Goal: Task Accomplishment & Management: Manage account settings

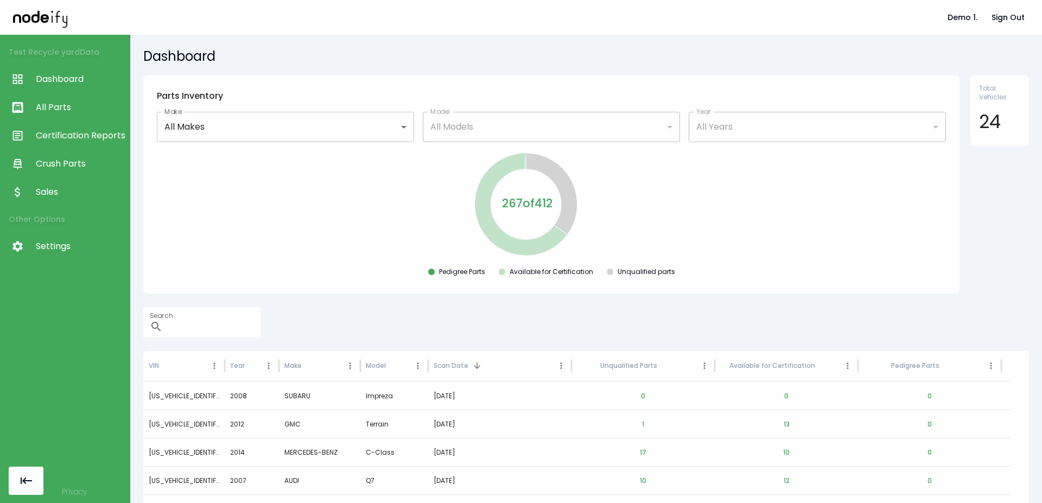
click at [52, 246] on span "Settings" at bounding box center [80, 246] width 88 height 13
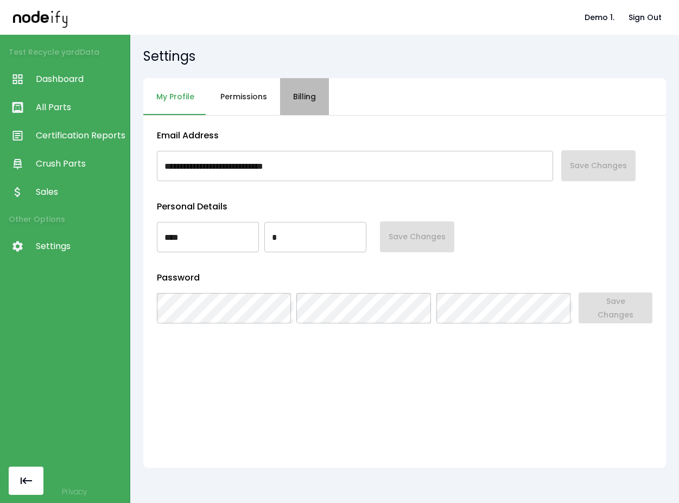
click at [302, 106] on button "Billing" at bounding box center [304, 96] width 49 height 37
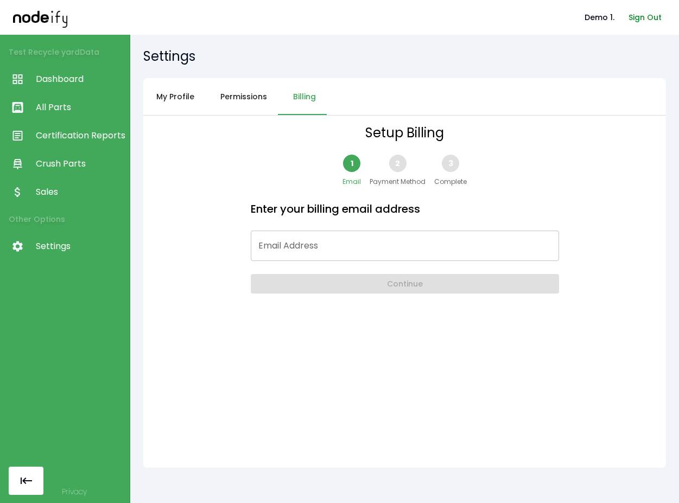
click at [629, 25] on button "Sign Out" at bounding box center [645, 18] width 42 height 20
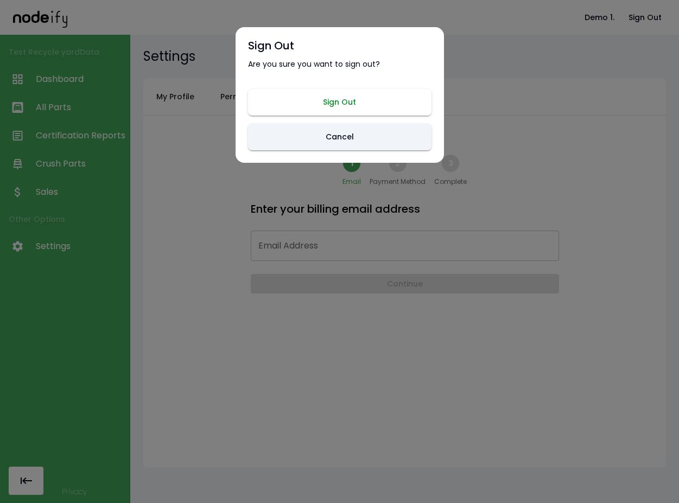
click at [337, 103] on button "Sign Out" at bounding box center [339, 102] width 183 height 27
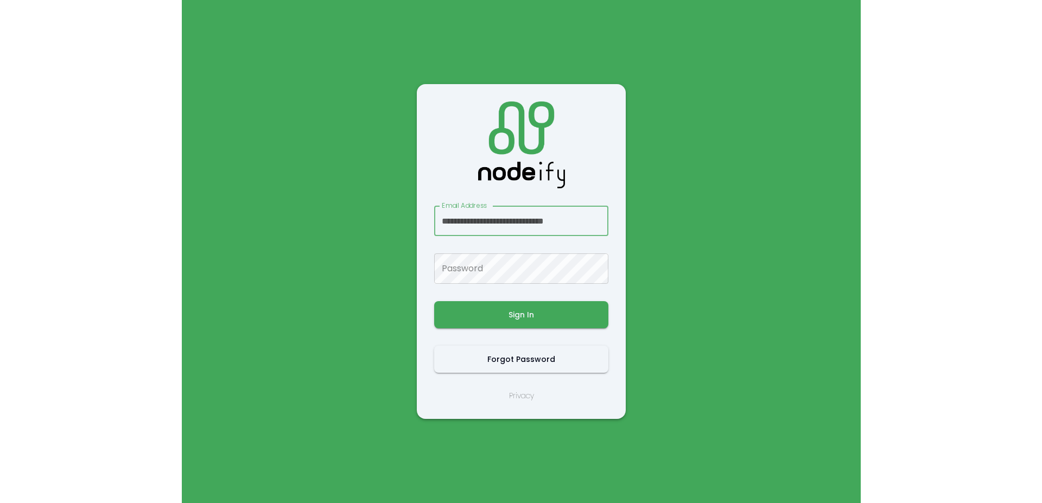
scroll to position [0, 7]
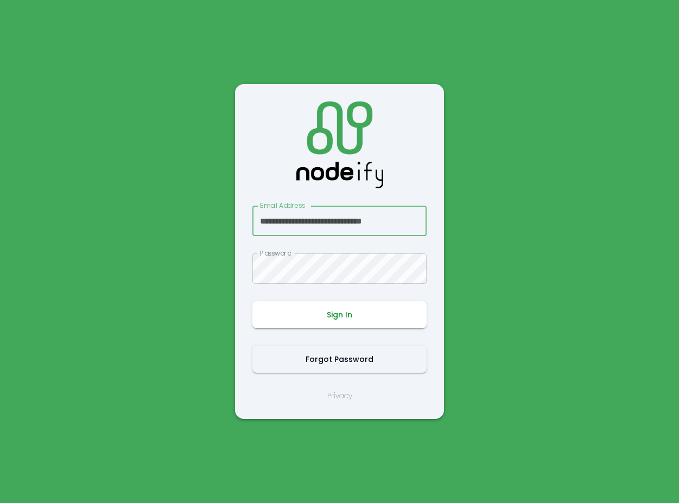
type input "**********"
click at [343, 322] on button "Sign In" at bounding box center [339, 314] width 174 height 27
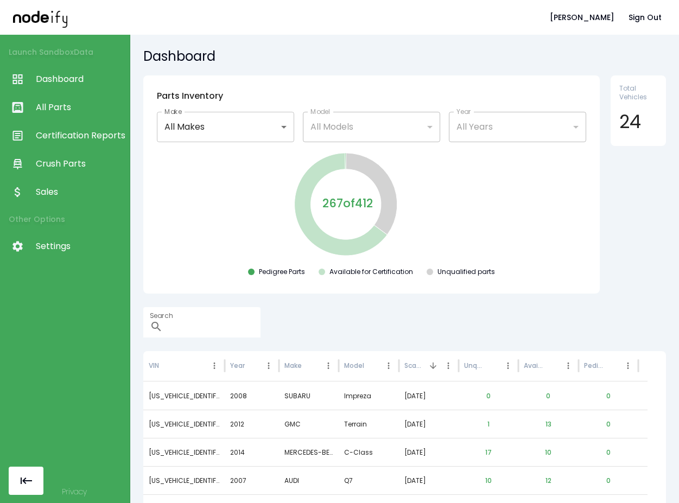
click at [67, 260] on nav "Launch Sandbox Data Dashboard All Parts Certification Reports Crush Parts Sales…" at bounding box center [65, 150] width 130 height 230
click at [65, 257] on link "Settings" at bounding box center [65, 246] width 130 height 28
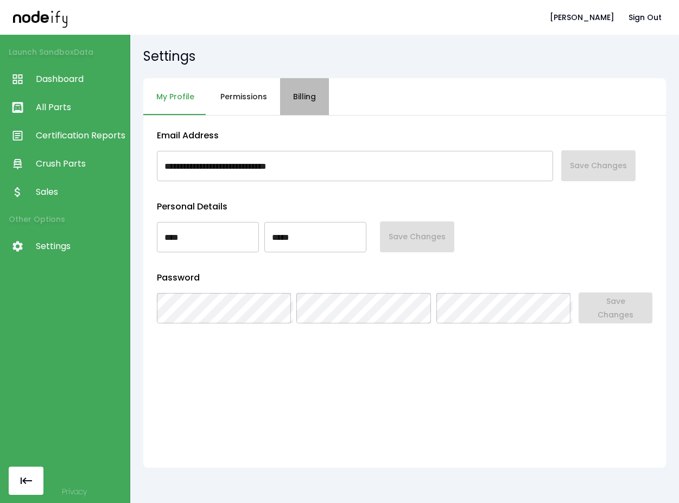
click at [312, 114] on button "Billing" at bounding box center [304, 96] width 49 height 37
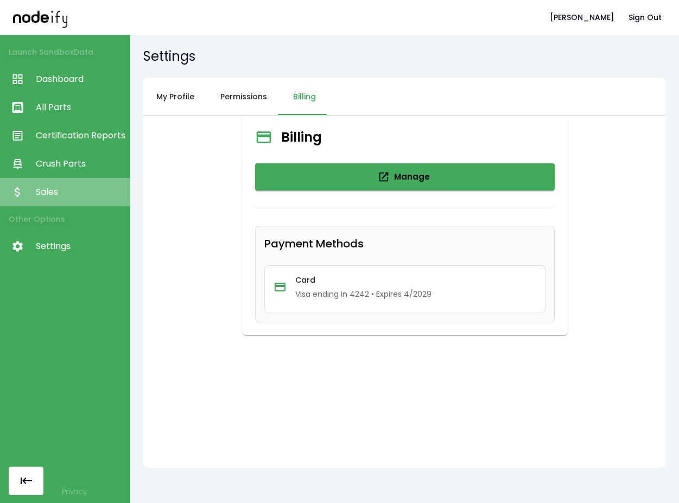
click at [62, 193] on span "Sales" at bounding box center [80, 192] width 88 height 13
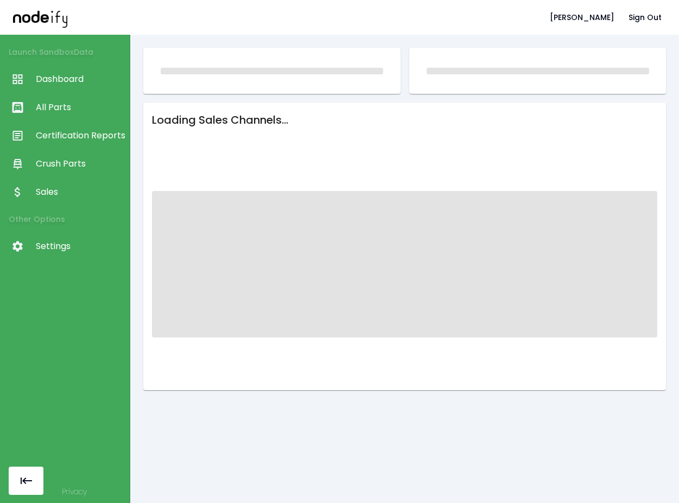
click at [69, 160] on span "Crush Parts" at bounding box center [80, 163] width 88 height 13
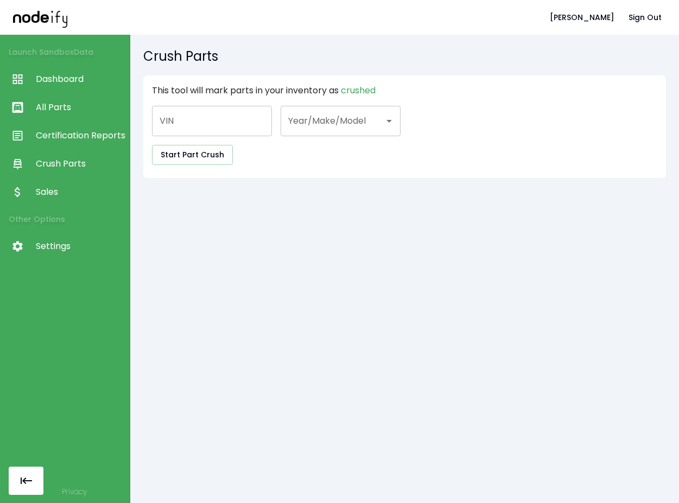
click at [53, 183] on link "Sales" at bounding box center [65, 192] width 130 height 28
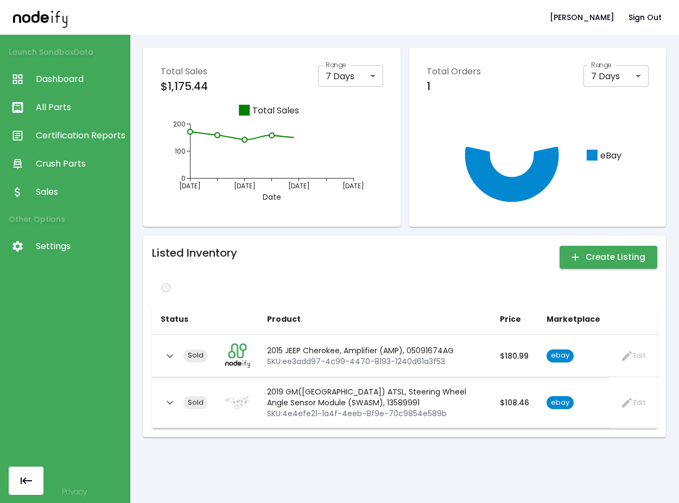
click at [67, 130] on span "Certification Reports" at bounding box center [80, 135] width 88 height 13
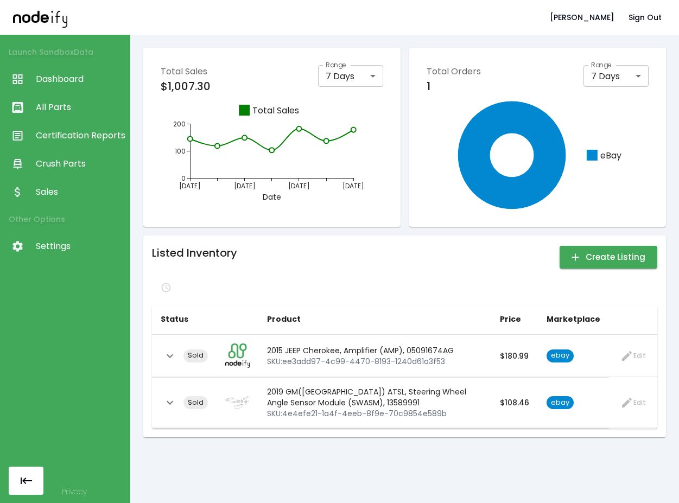
click at [59, 167] on span "Crush Parts" at bounding box center [80, 163] width 88 height 13
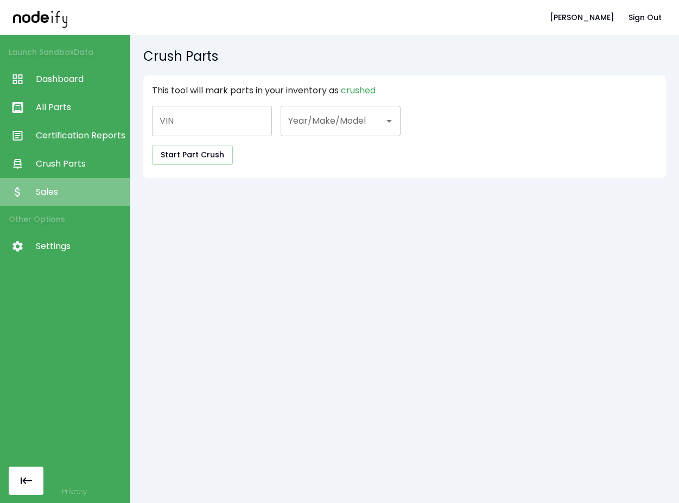
click at [55, 180] on link "Sales" at bounding box center [65, 192] width 130 height 28
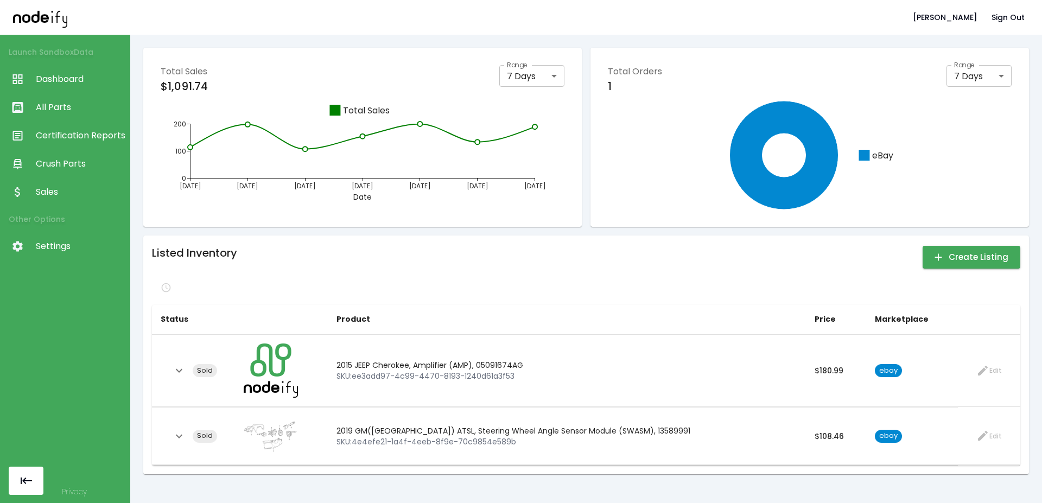
click at [90, 248] on span "Settings" at bounding box center [80, 246] width 88 height 13
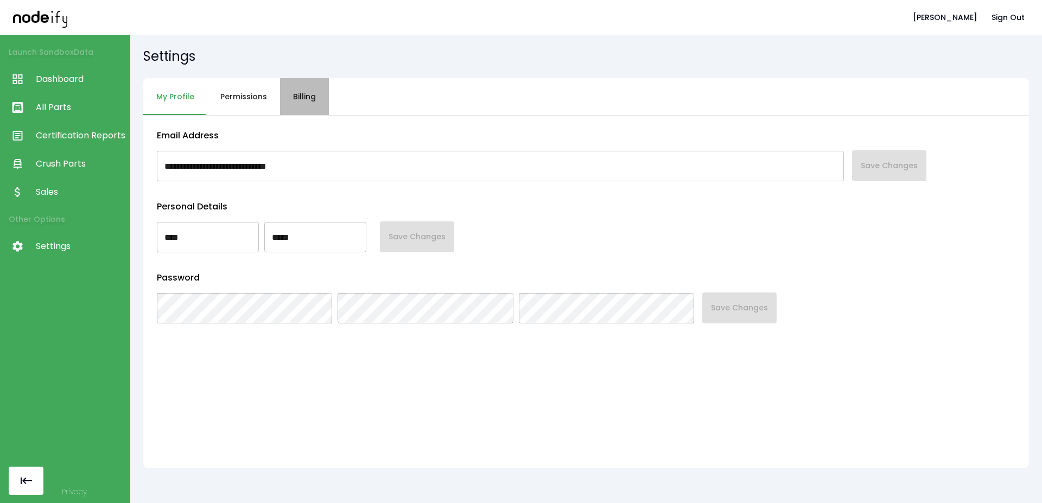
click at [317, 99] on button "Billing" at bounding box center [304, 96] width 49 height 37
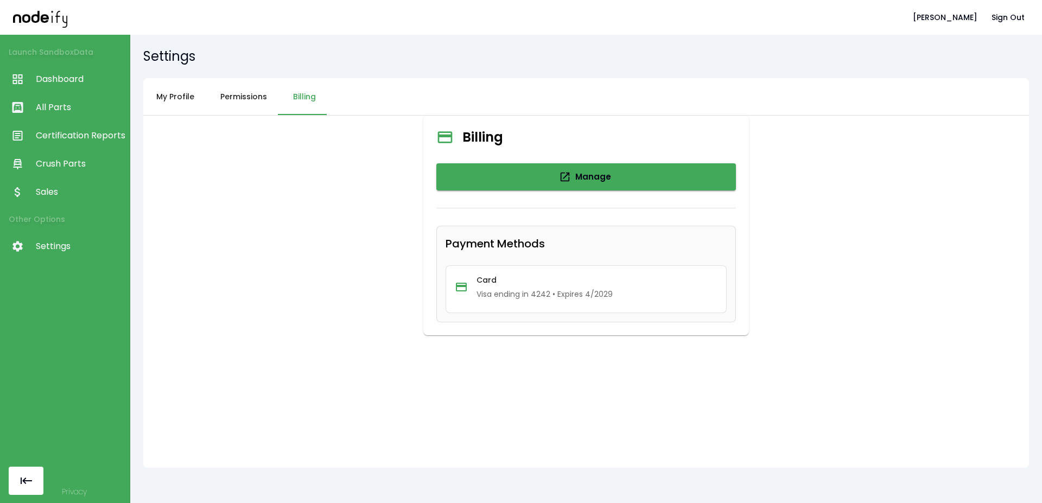
drag, startPoint x: 255, startPoint y: 223, endPoint x: 258, endPoint y: 216, distance: 7.1
click at [256, 219] on div "Billing Manage Payment Methods Card Visa ending in 4242 • Expires 4/2029" at bounding box center [586, 292] width 886 height 352
